Goal: Task Accomplishment & Management: Manage account settings

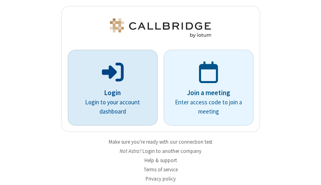
click at [109, 93] on p "Login" at bounding box center [112, 93] width 67 height 10
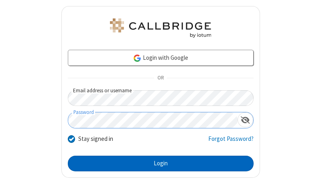
click at [157, 163] on button "Login" at bounding box center [161, 163] width 186 height 16
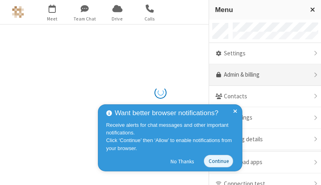
click at [262, 75] on link "Admin & billing" at bounding box center [265, 75] width 112 height 22
